Goal: Check status: Check status

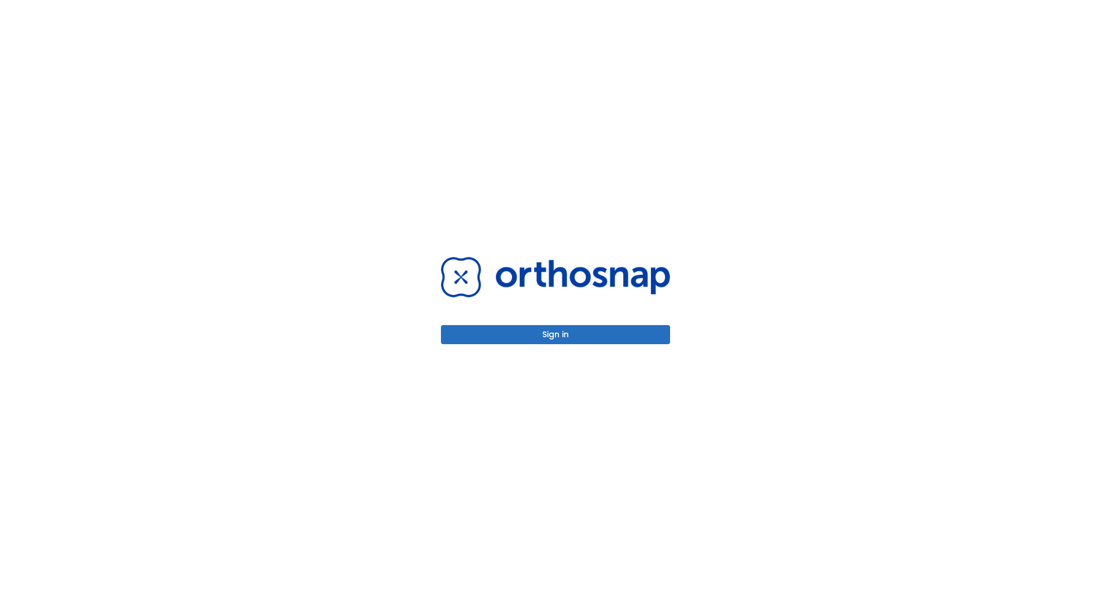
click at [471, 340] on button "Sign in" at bounding box center [555, 334] width 229 height 19
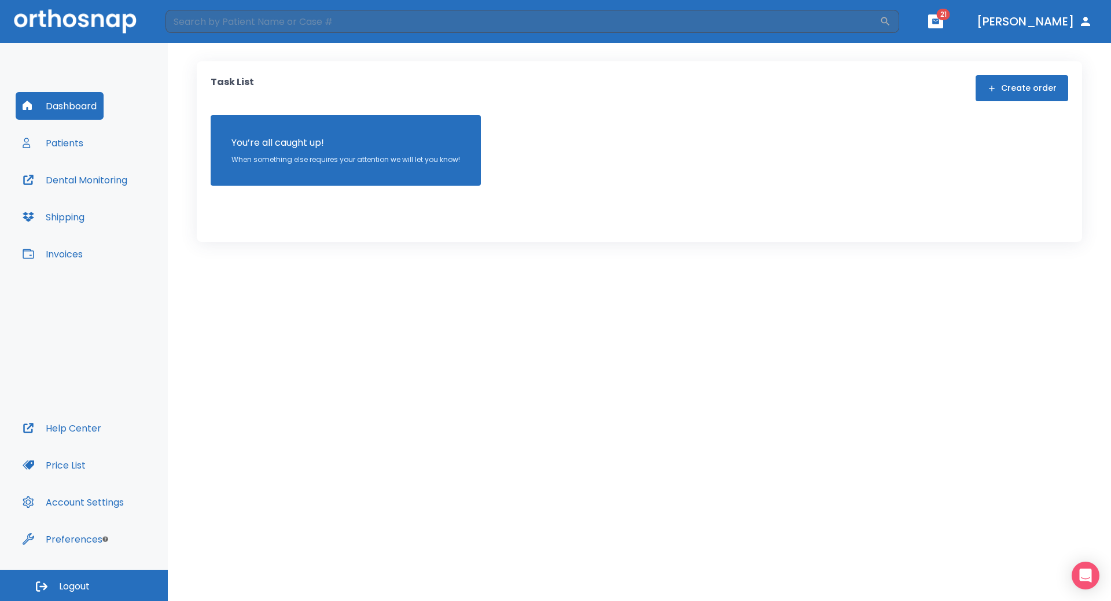
click at [73, 149] on button "Patients" at bounding box center [53, 143] width 75 height 28
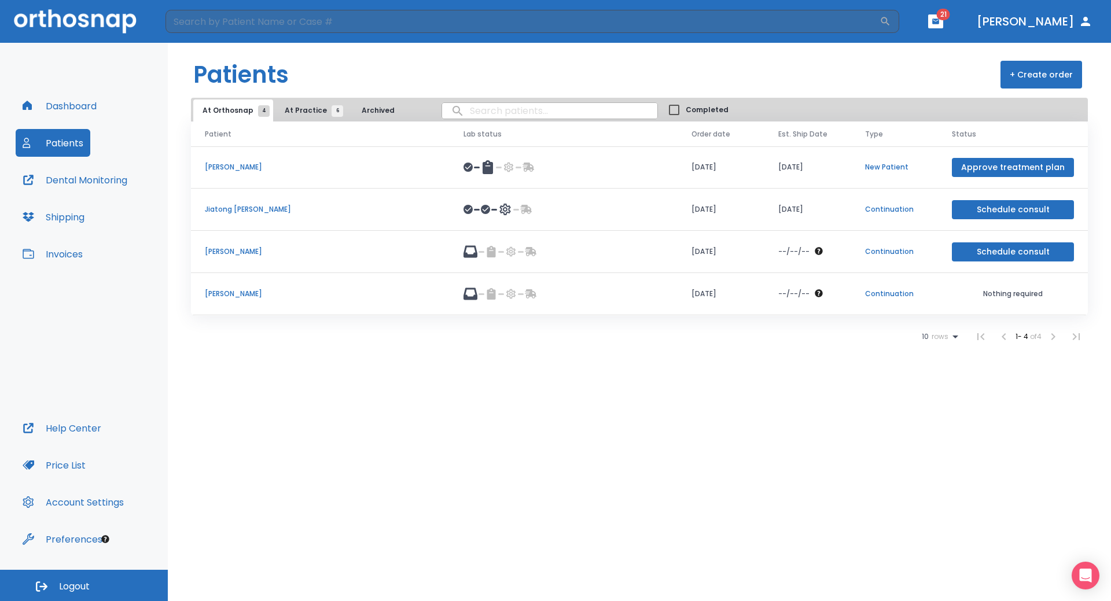
click at [231, 253] on p "[PERSON_NAME]" at bounding box center [320, 252] width 231 height 10
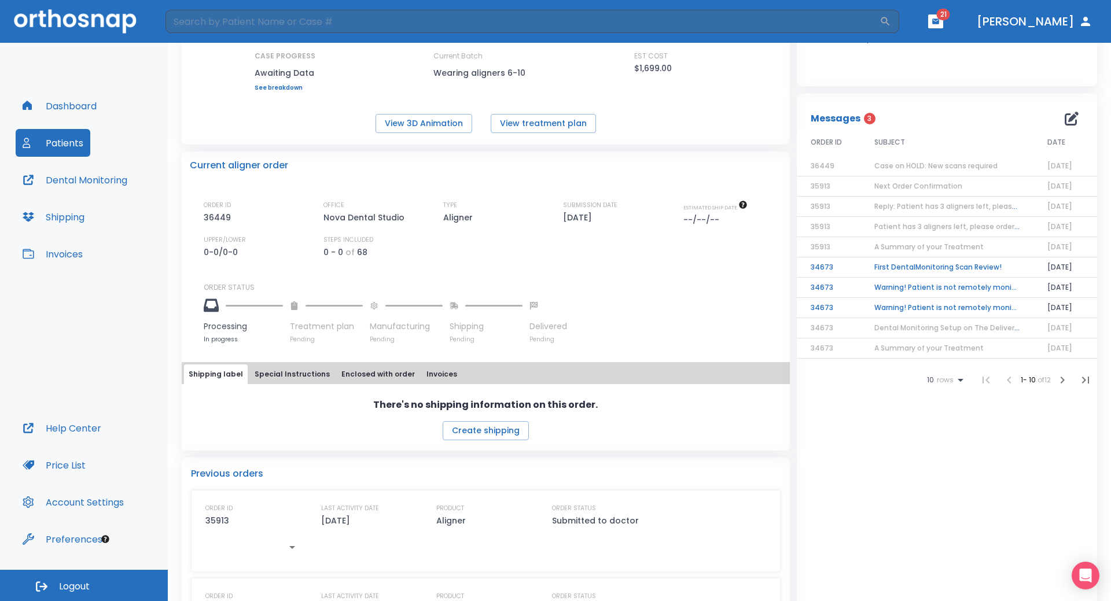
scroll to position [174, 0]
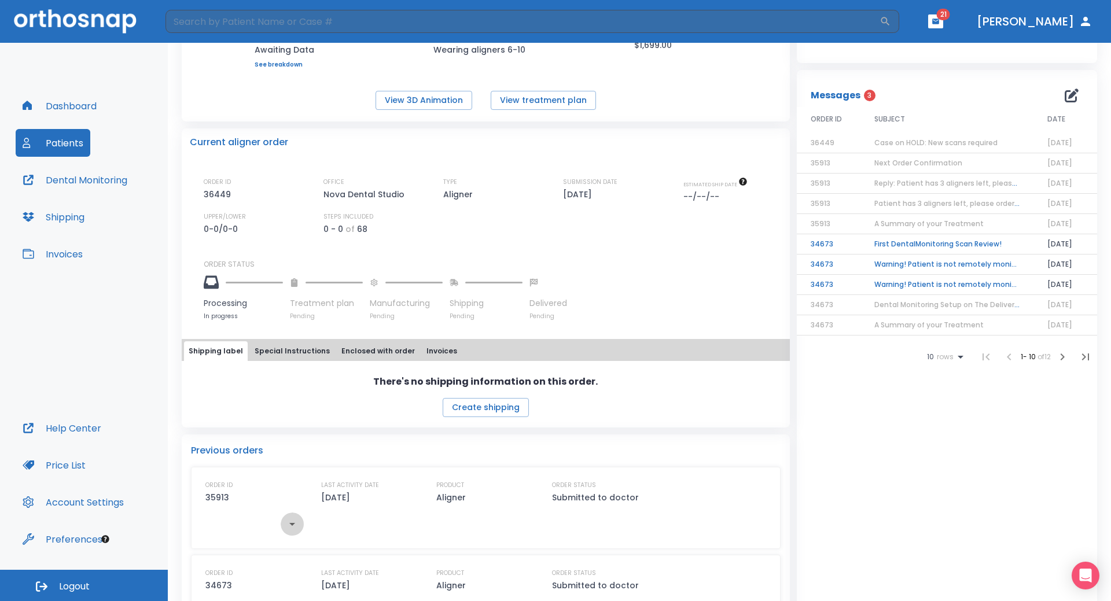
click at [289, 530] on icon "button" at bounding box center [292, 524] width 14 height 14
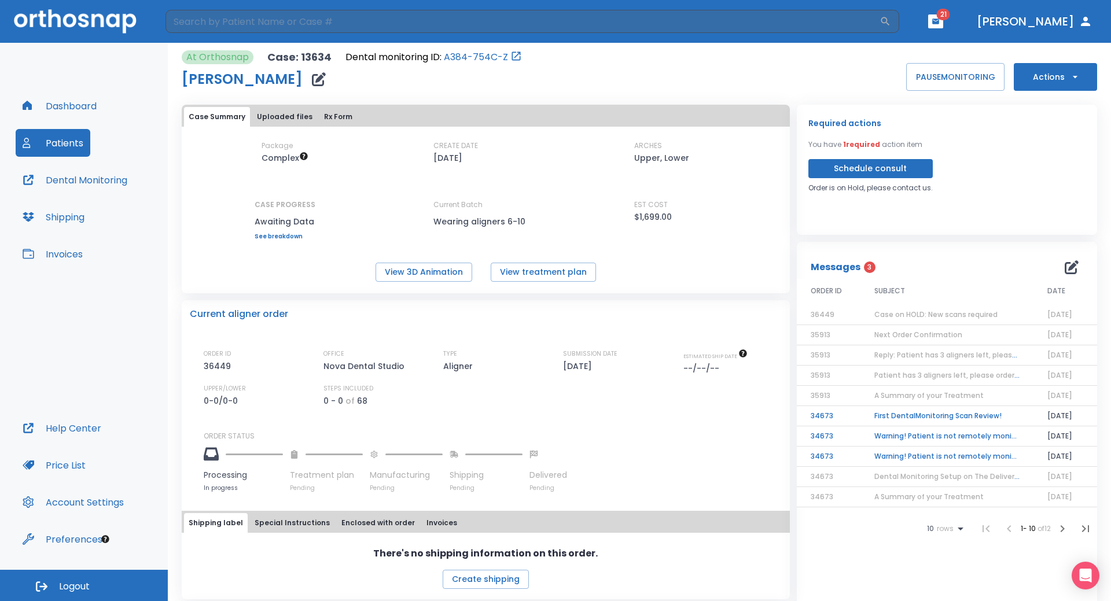
scroll to position [0, 0]
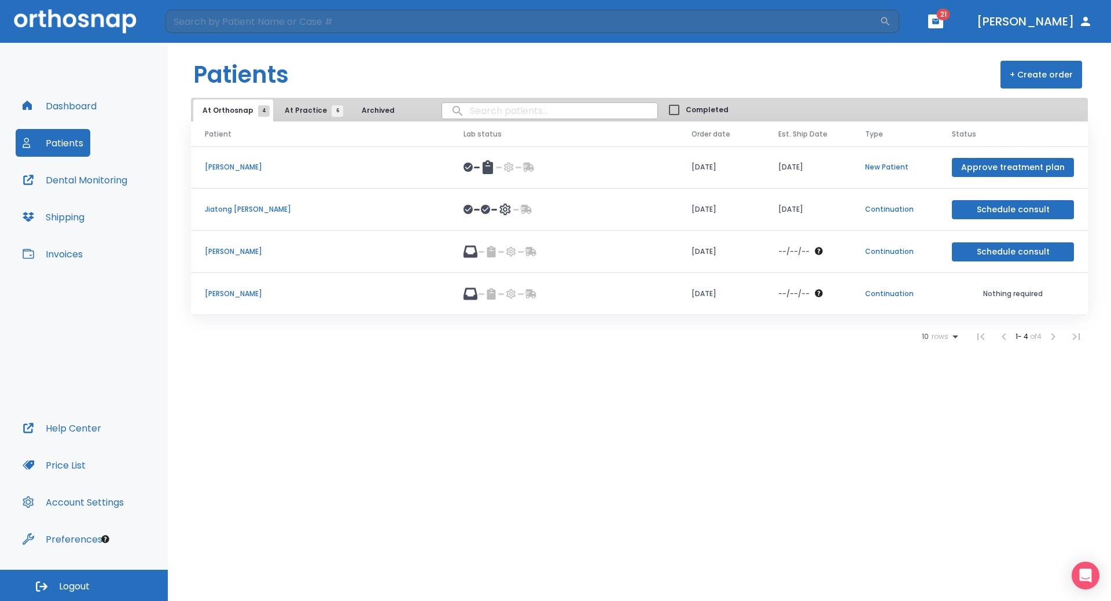
click at [231, 248] on p "[PERSON_NAME]" at bounding box center [320, 252] width 231 height 10
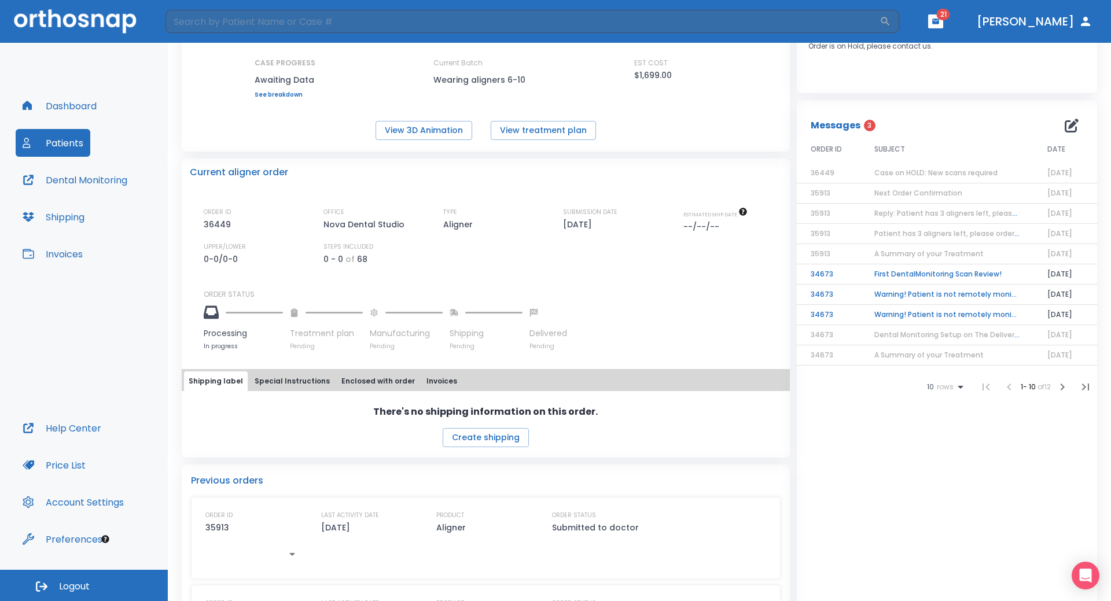
scroll to position [174, 0]
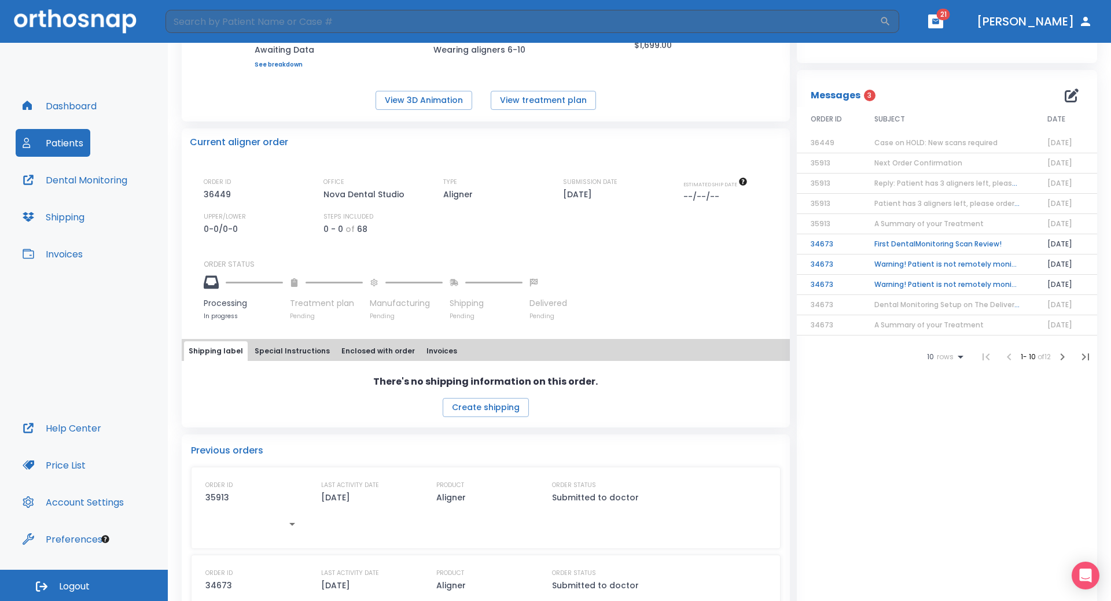
click at [903, 141] on span "Case on HOLD: New scans required" at bounding box center [936, 143] width 123 height 10
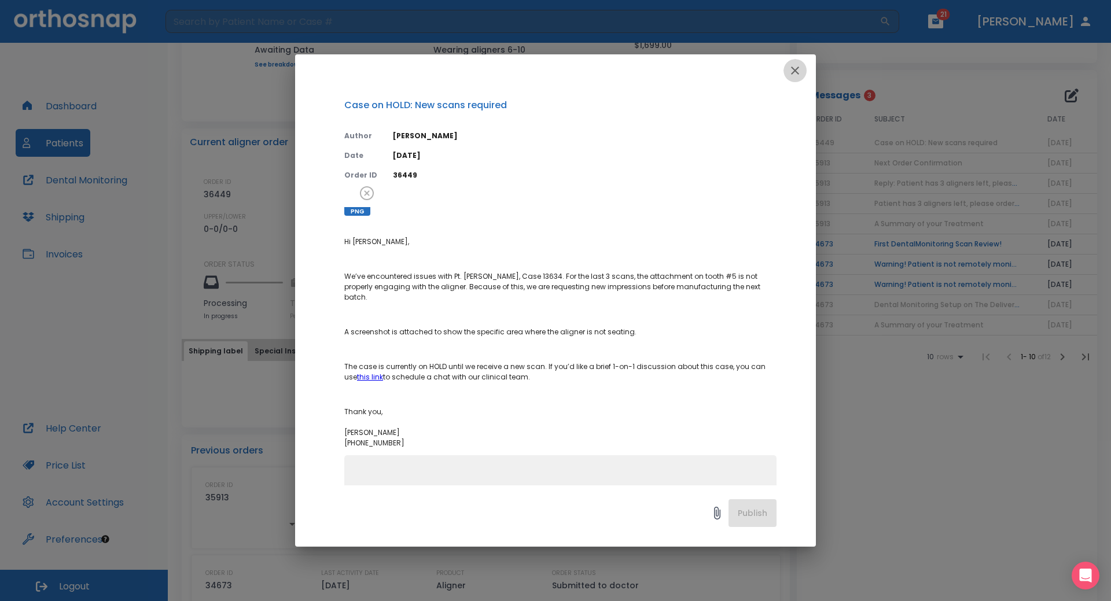
click at [797, 80] on button "button" at bounding box center [795, 70] width 23 height 23
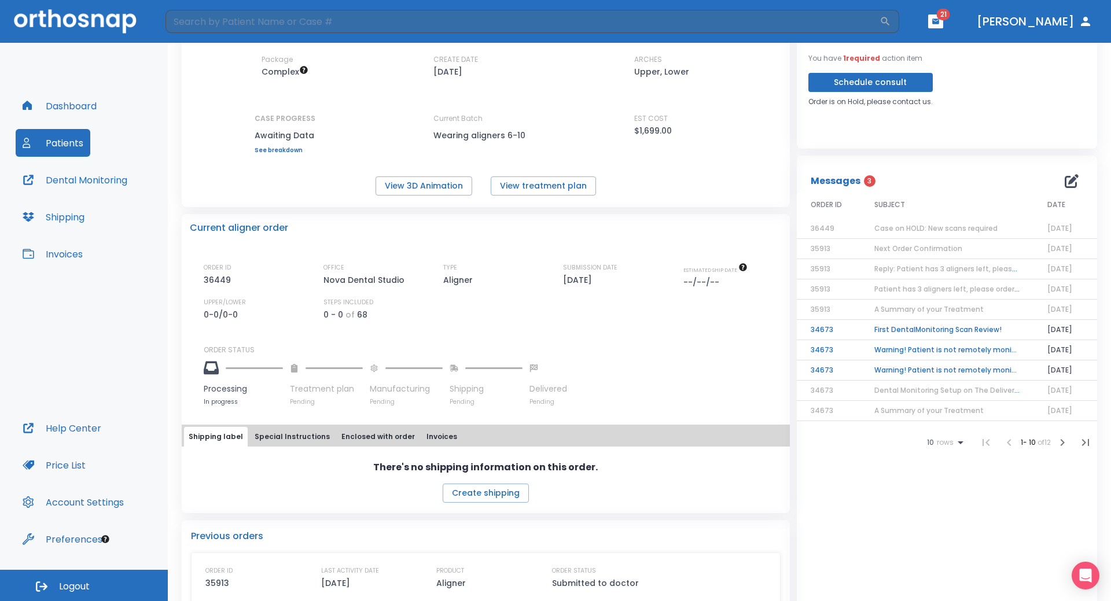
scroll to position [0, 0]
